Goal: Find contact information: Find contact information

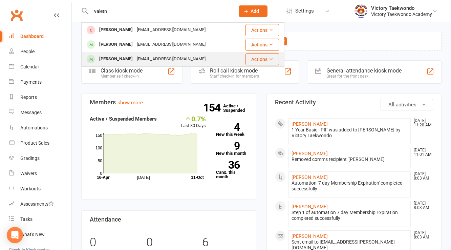
type input "valetn"
click at [145, 62] on div "[EMAIL_ADDRESS][DOMAIN_NAME]" at bounding box center [171, 59] width 73 height 10
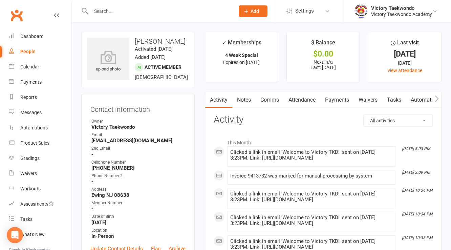
click at [126, 144] on strong "[EMAIL_ADDRESS][DOMAIN_NAME]" at bounding box center [138, 140] width 94 height 6
copy render-form-field "[EMAIL_ADDRESS][DOMAIN_NAME]"
click at [143, 11] on input "text" at bounding box center [159, 10] width 141 height 9
